Goal: Task Accomplishment & Management: Manage account settings

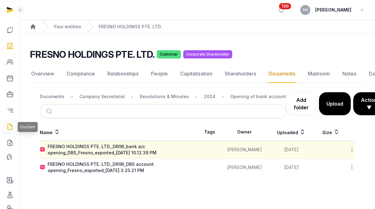
click at [11, 127] on icon at bounding box center [9, 127] width 7 height 10
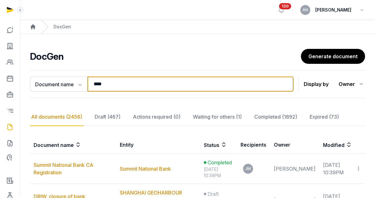
click at [140, 81] on input "****" at bounding box center [190, 84] width 206 height 15
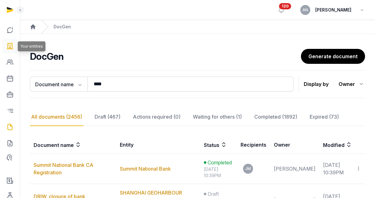
click at [8, 46] on icon at bounding box center [9, 46] width 7 height 10
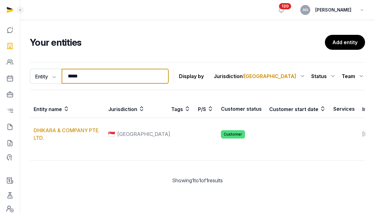
click at [110, 71] on input "*****" at bounding box center [115, 76] width 107 height 15
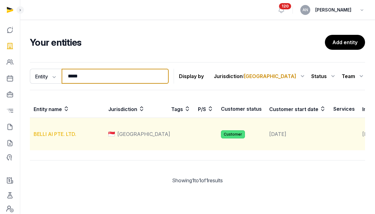
type input "*****"
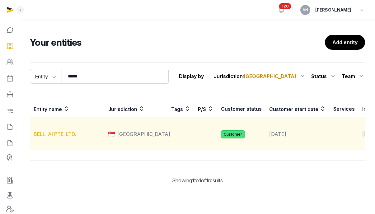
click at [55, 137] on link "BELLI AI PTE. LTD." at bounding box center [55, 134] width 43 height 6
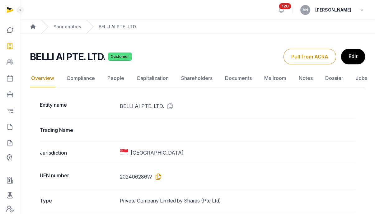
click at [159, 177] on icon at bounding box center [157, 177] width 10 height 10
click at [242, 77] on link "Documents" at bounding box center [238, 78] width 29 height 18
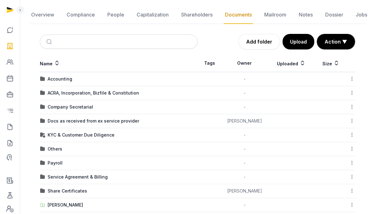
scroll to position [97, 0]
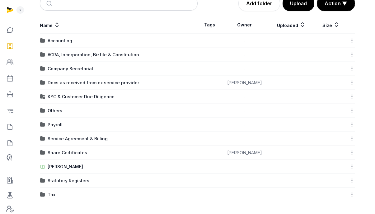
click at [51, 192] on div "Tax" at bounding box center [52, 195] width 8 height 6
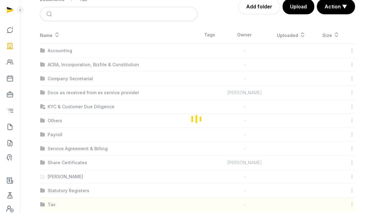
scroll to position [37, 0]
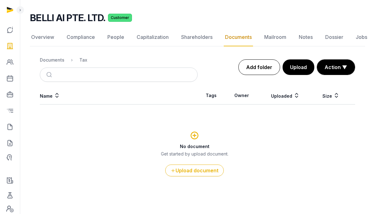
click at [246, 69] on link "Add folder" at bounding box center [259, 67] width 42 height 16
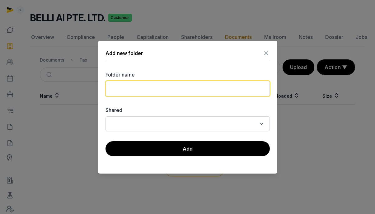
click at [130, 90] on input "text" at bounding box center [187, 89] width 164 height 16
type input "*"
type input "*********"
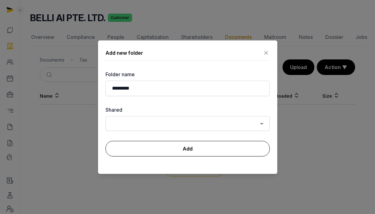
click at [140, 149] on button "Add" at bounding box center [187, 149] width 164 height 16
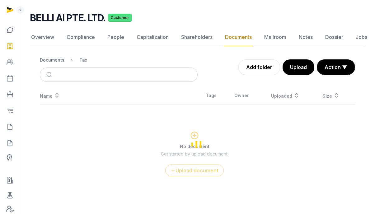
scroll to position [0, 0]
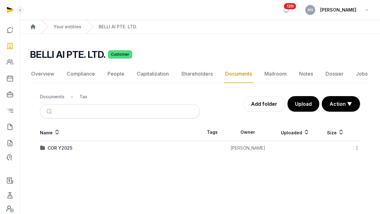
click at [51, 152] on td "COR Y2025" at bounding box center [120, 148] width 160 height 14
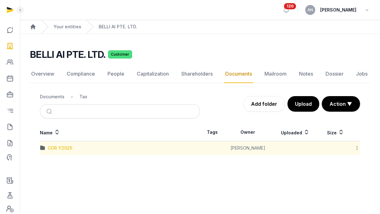
click at [52, 150] on div "COR Y2025" at bounding box center [60, 148] width 25 height 6
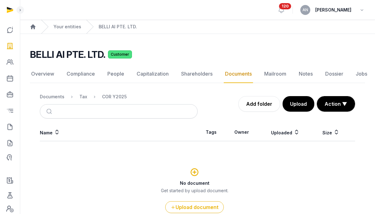
click at [296, 118] on div "Documents Tax COR Y2025 Add folder Upload Action ▼ Start select Move Delete" at bounding box center [197, 103] width 315 height 29
click at [296, 106] on button "Upload" at bounding box center [298, 104] width 32 height 16
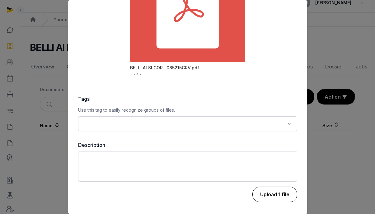
scroll to position [11, 0]
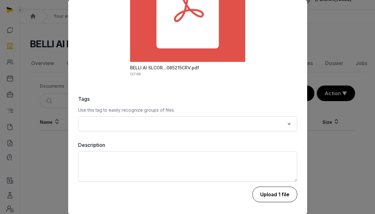
click at [267, 197] on button "Upload 1 file" at bounding box center [274, 195] width 45 height 16
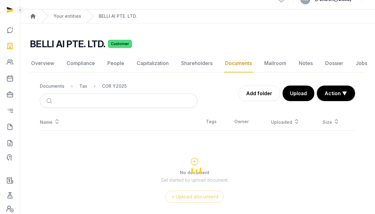
scroll to position [0, 0]
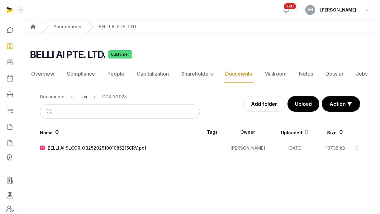
click at [82, 97] on div "Tax" at bounding box center [83, 97] width 8 height 6
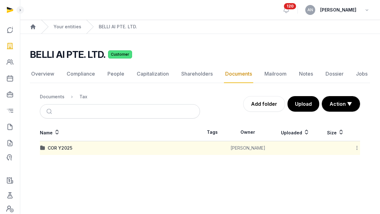
click at [57, 91] on nav "Documents Tax" at bounding box center [120, 96] width 160 height 15
click at [56, 97] on div "Documents" at bounding box center [52, 97] width 25 height 6
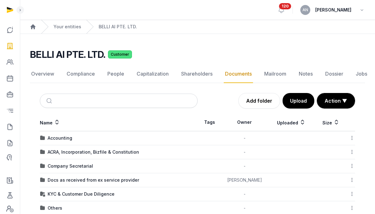
click at [69, 32] on div "Your entities" at bounding box center [61, 27] width 40 height 14
click at [73, 26] on link "Your entities" at bounding box center [68, 27] width 28 height 6
